Goal: Information Seeking & Learning: Check status

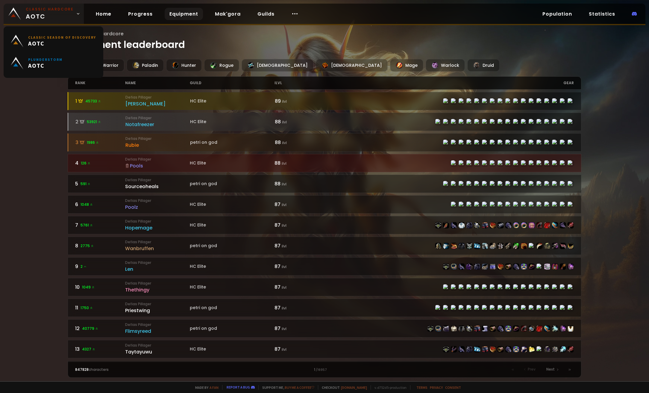
click at [76, 14] on icon at bounding box center [78, 14] width 4 height 4
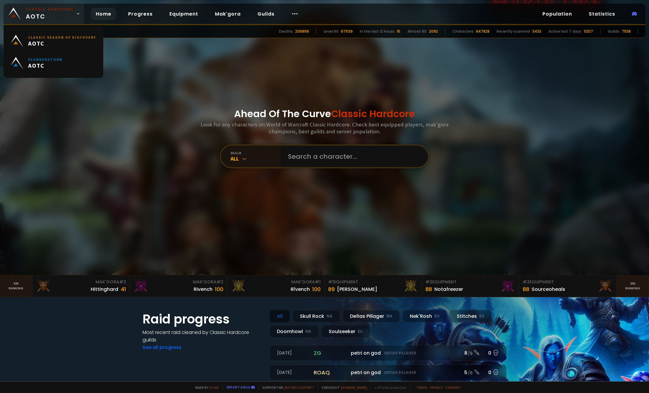
click at [76, 14] on icon at bounding box center [78, 14] width 4 height 4
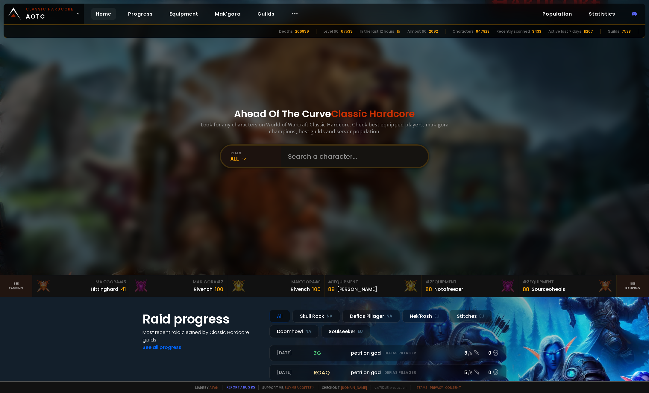
click at [329, 156] on input "text" at bounding box center [352, 156] width 136 height 22
click at [241, 158] on icon at bounding box center [244, 159] width 6 height 6
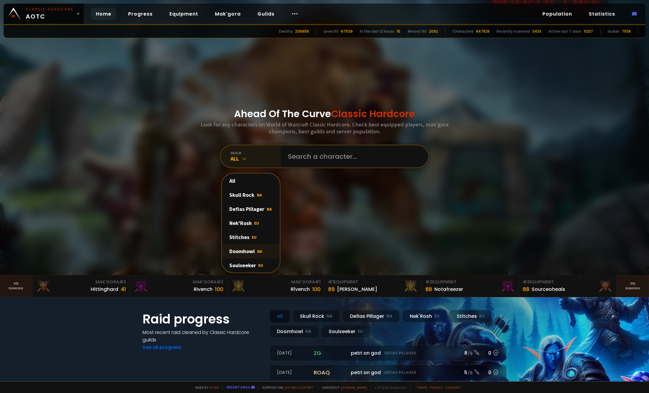
click at [248, 252] on div "Doomhowl NA" at bounding box center [250, 251] width 57 height 14
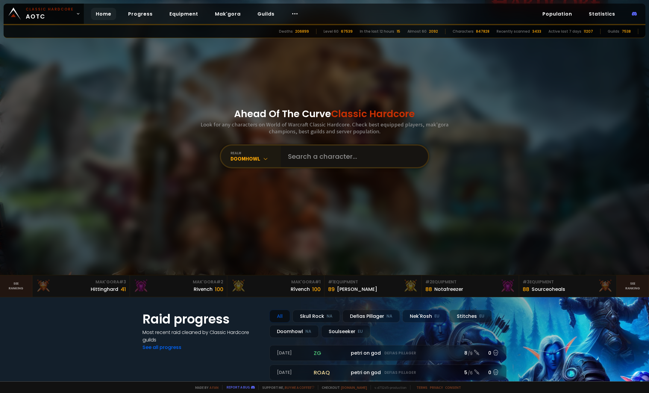
click at [327, 162] on input "text" at bounding box center [352, 156] width 136 height 22
paste input "imentet"
type input "imentet"
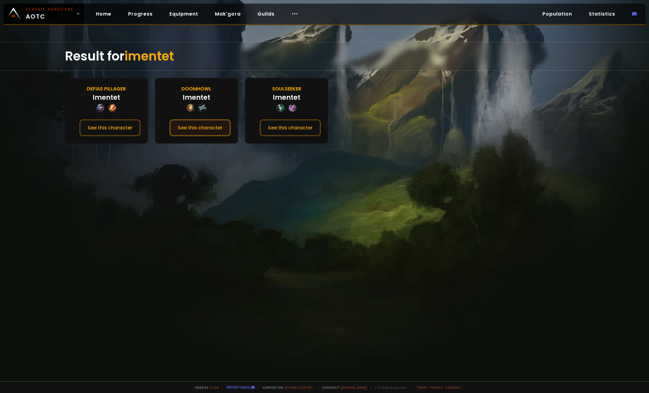
click at [204, 127] on button "See this character" at bounding box center [199, 127] width 61 height 17
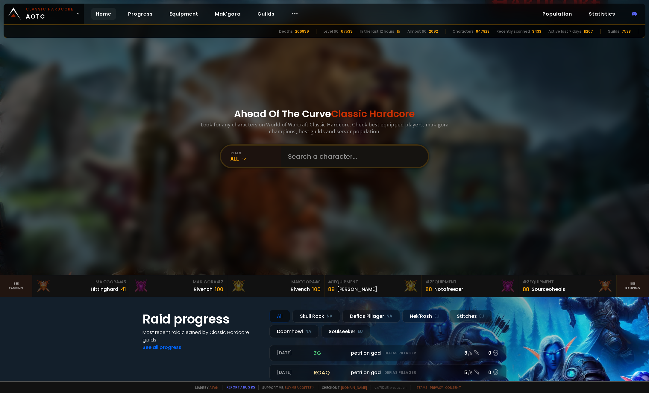
click at [324, 160] on input "text" at bounding box center [352, 156] width 136 height 22
type input "besser"
click at [239, 159] on div "All" at bounding box center [255, 158] width 50 height 7
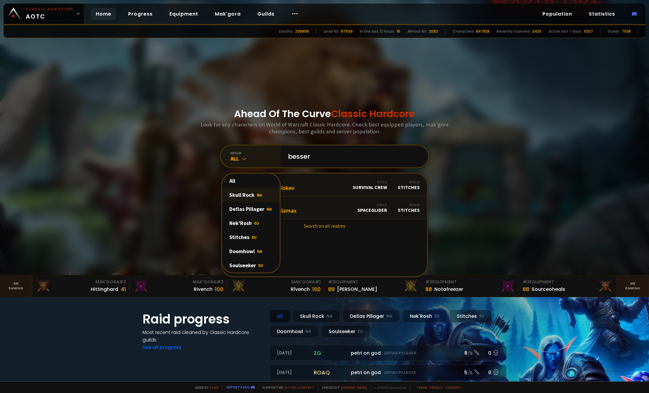
click at [242, 195] on div "Skull Rock NA" at bounding box center [250, 195] width 57 height 14
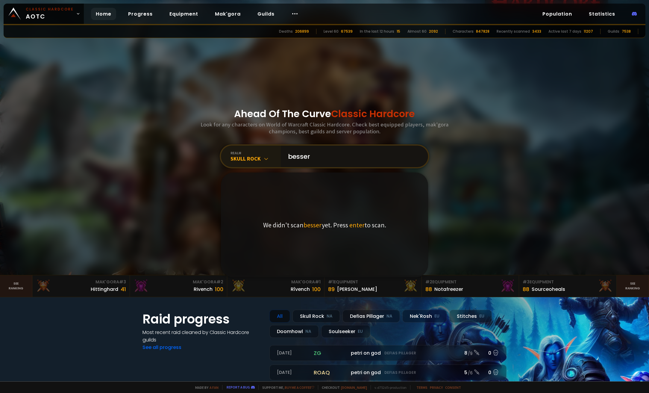
click at [330, 164] on input "besser" at bounding box center [352, 156] width 136 height 22
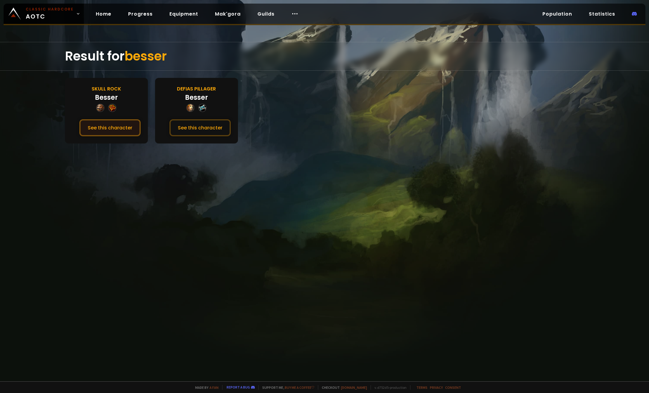
click at [116, 132] on button "See this character" at bounding box center [109, 127] width 61 height 17
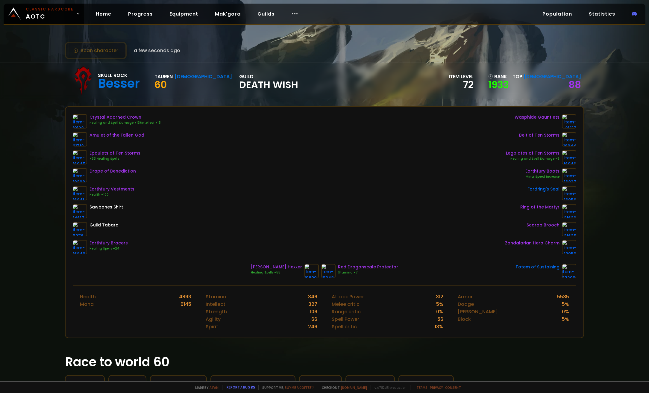
click at [549, 77] on div "Top [DEMOGRAPHIC_DATA]" at bounding box center [546, 76] width 69 height 7
click at [571, 84] on link "88" at bounding box center [574, 84] width 13 height 13
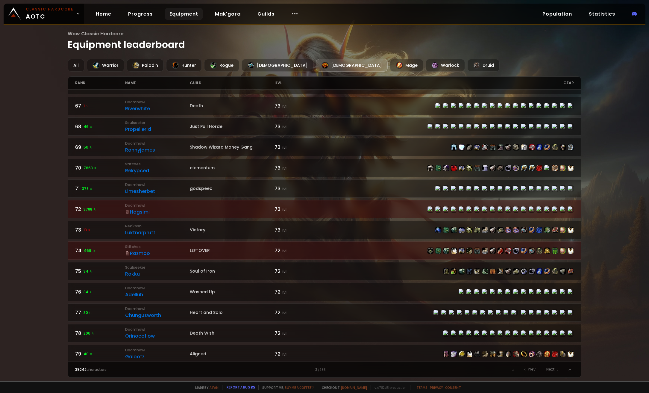
scroll to position [284, 0]
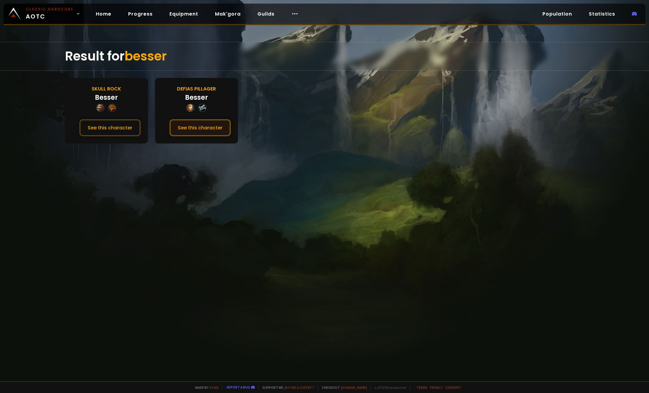
click at [189, 126] on button "See this character" at bounding box center [199, 127] width 61 height 17
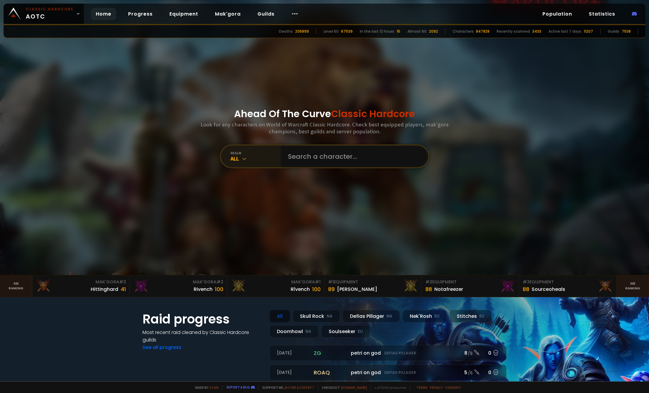
click at [236, 159] on div "All" at bounding box center [255, 158] width 50 height 7
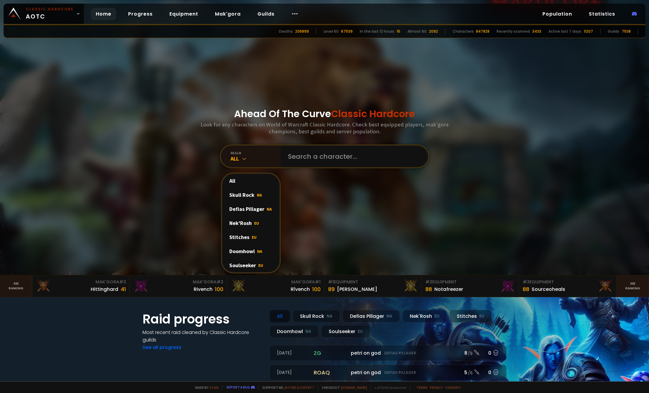
click at [174, 138] on div "Ahead Of The Curve Classic Hardcore Look for any characters on World of Warcraf…" at bounding box center [324, 137] width 361 height 275
